Goal: Find specific page/section: Find specific page/section

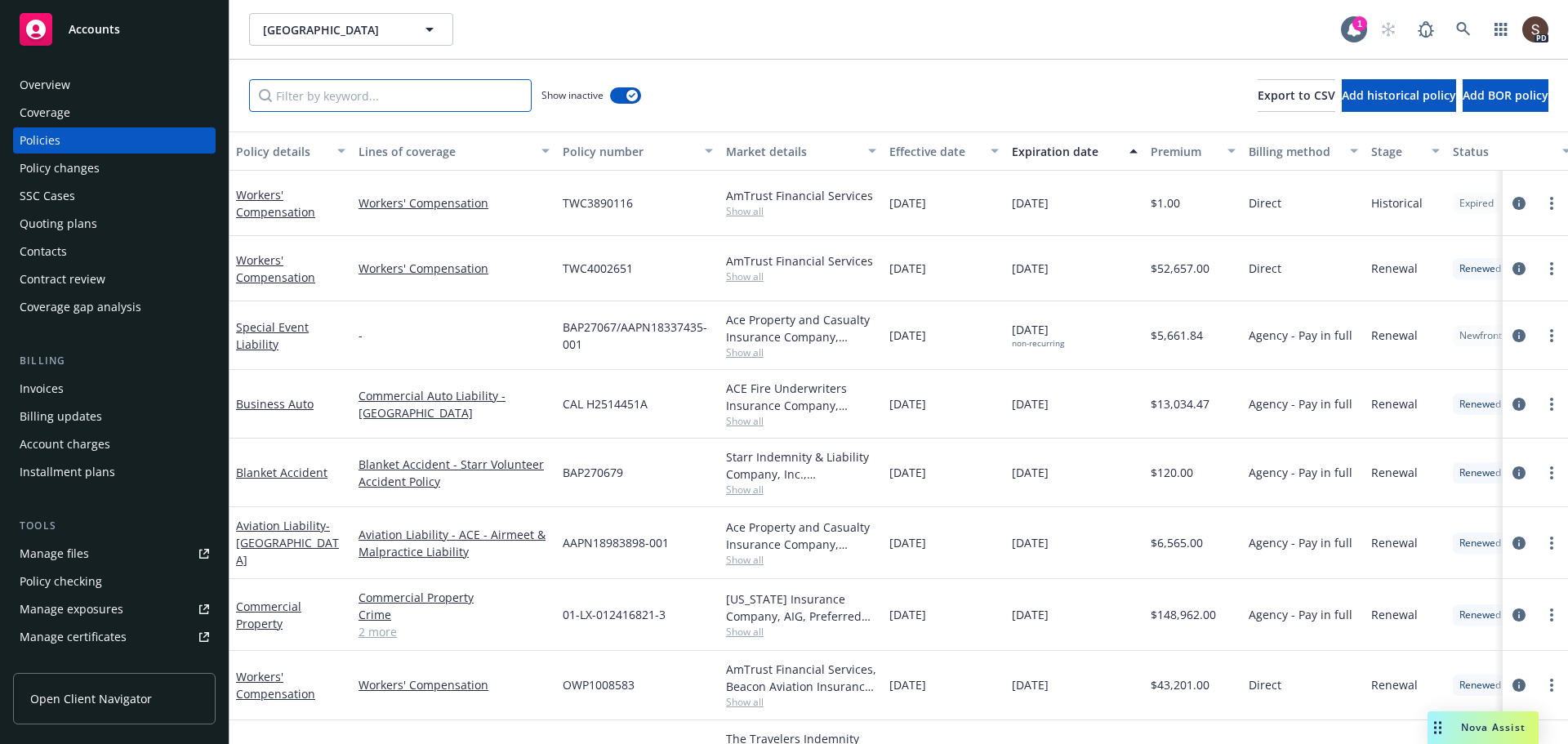
click at [448, 92] on input "Filter by keyword..." at bounding box center [391, 95] width 283 height 33
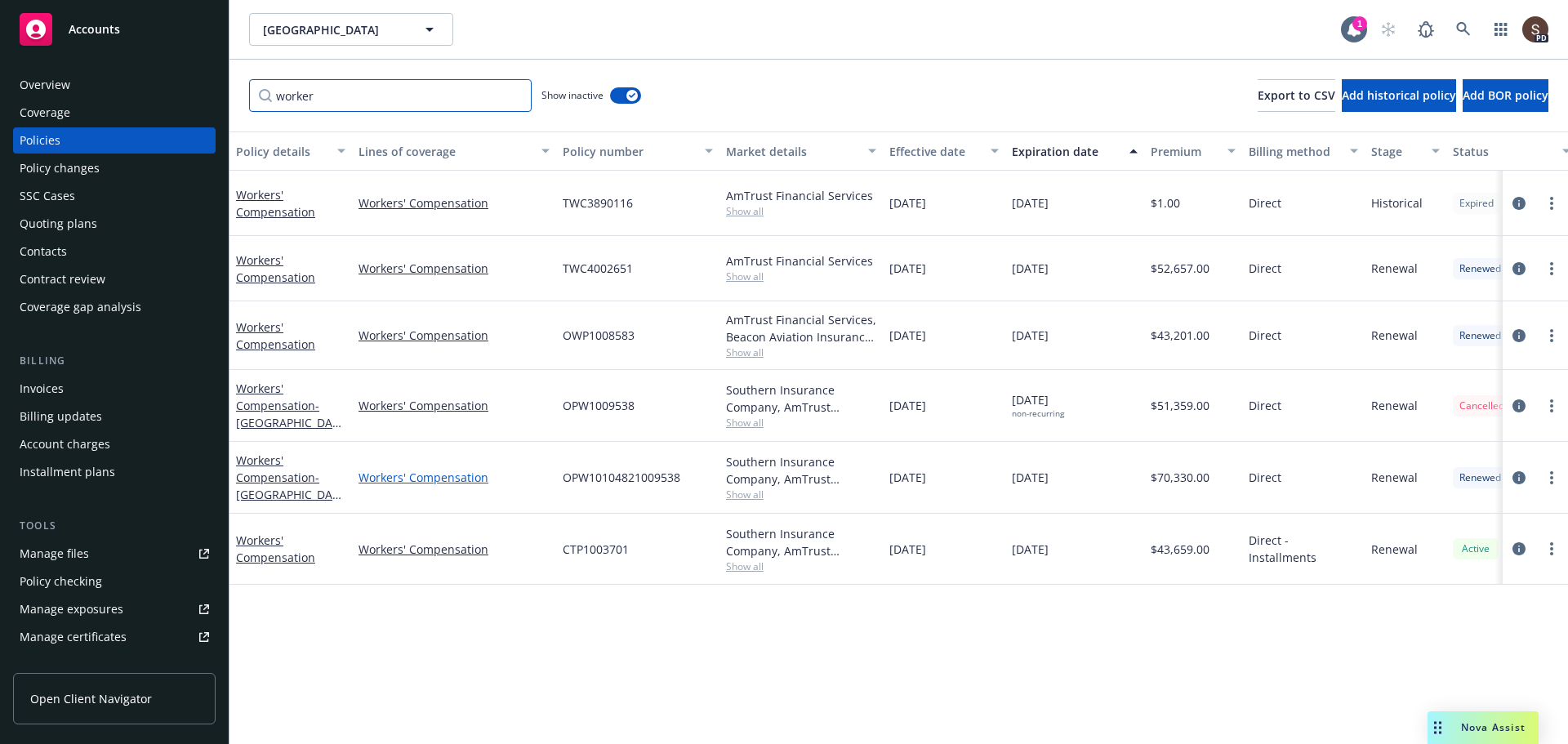
type input "worker"
click at [433, 477] on link "Workers' Compensation" at bounding box center [453, 477] width 191 height 17
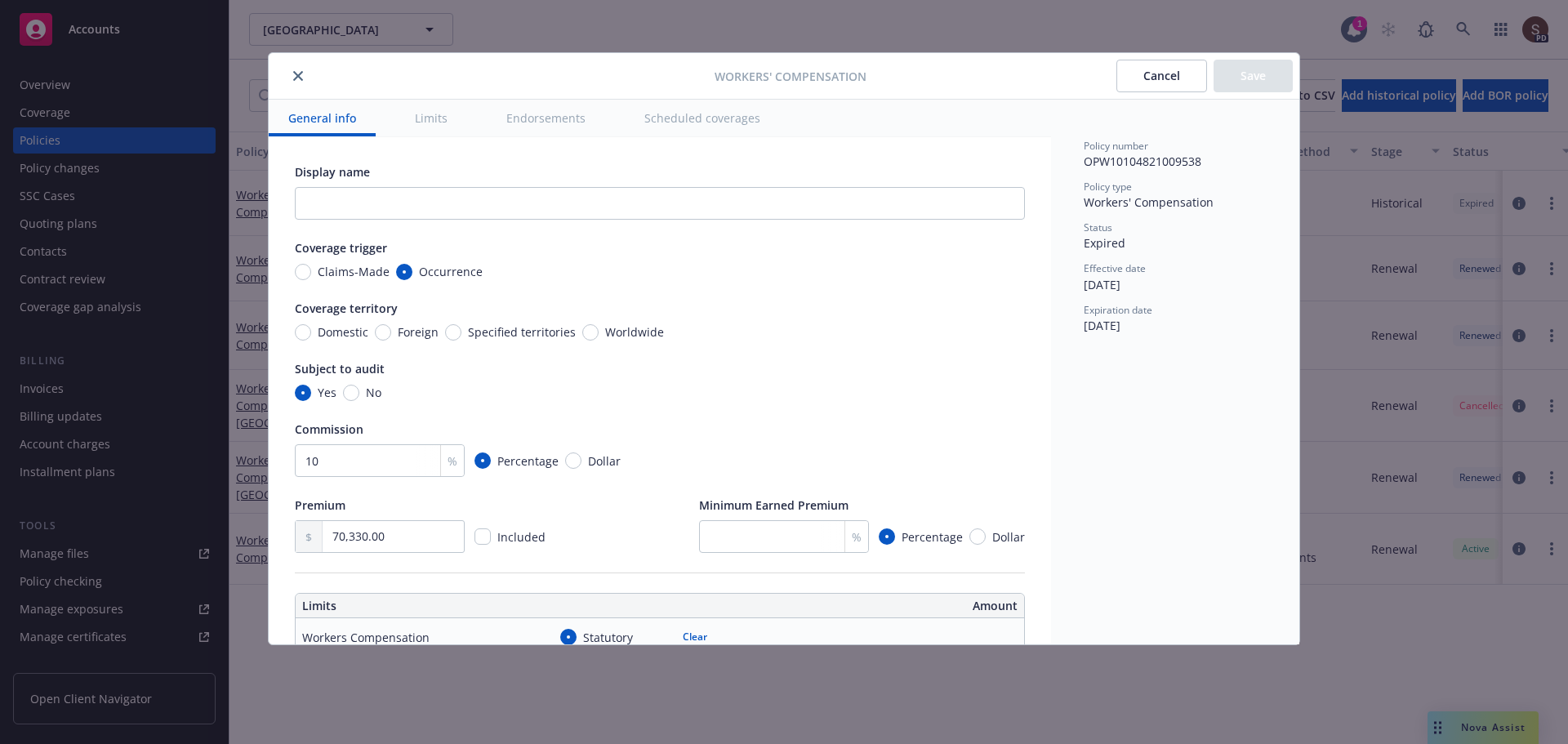
click at [294, 61] on div "Workers' Compensation Cancel Save" at bounding box center [784, 76] width 1031 height 46
click at [293, 81] on button "close" at bounding box center [297, 75] width 20 height 20
